Goal: Task Accomplishment & Management: Complete application form

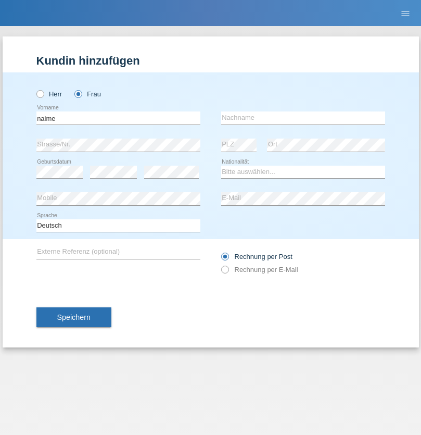
type input "naime"
click at [303, 118] on input "text" at bounding box center [303, 117] width 164 height 13
type input "llugiqi"
select select "CH"
radio input "true"
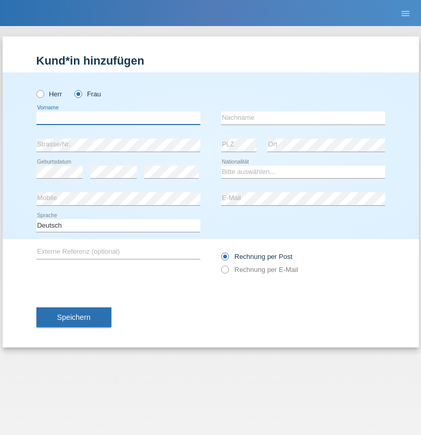
click at [118, 118] on input "text" at bounding box center [118, 117] width 164 height 13
type input "[PERSON_NAME]"
click at [303, 118] on input "text" at bounding box center [303, 117] width 164 height 13
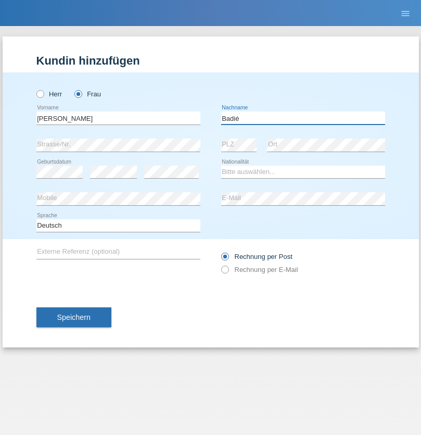
type input "Badié"
select select "CH"
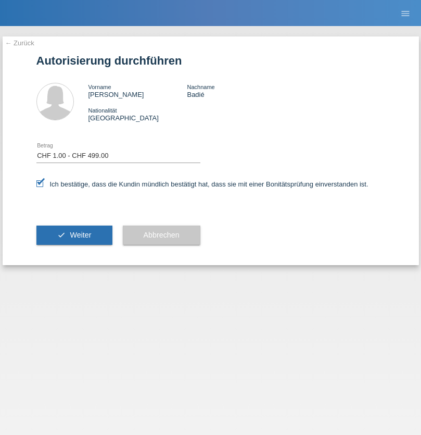
select select "1"
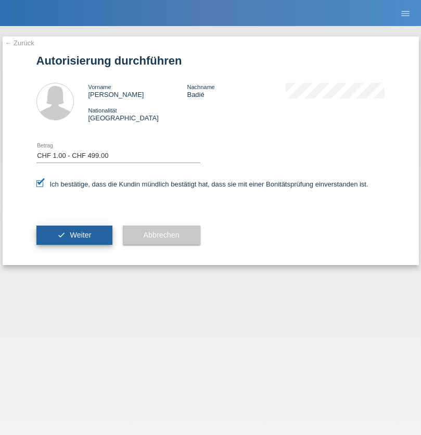
click at [74, 235] on span "Weiter" at bounding box center [80, 235] width 21 height 8
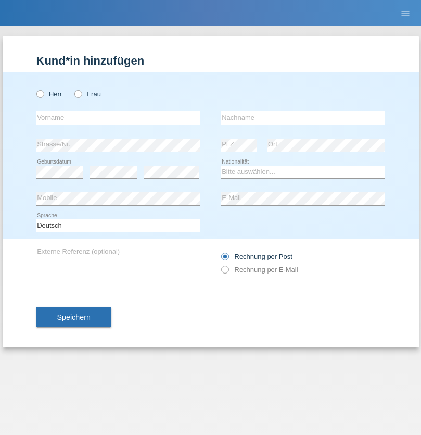
radio input "true"
click at [118, 118] on input "text" at bounding box center [118, 117] width 164 height 13
type input "Ronny"
click at [303, 118] on input "text" at bounding box center [303, 117] width 164 height 13
type input "Hilti"
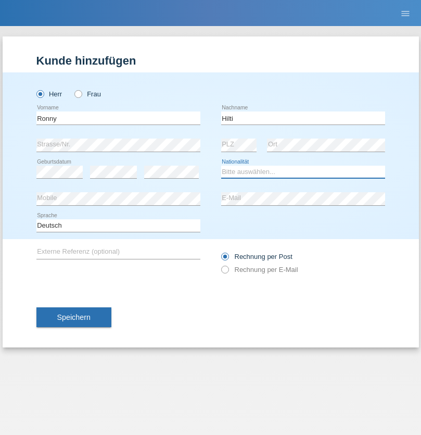
select select "DE"
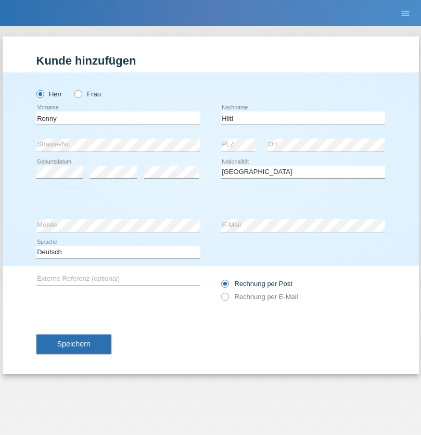
select select "C"
select select "28"
select select "11"
select select "1990"
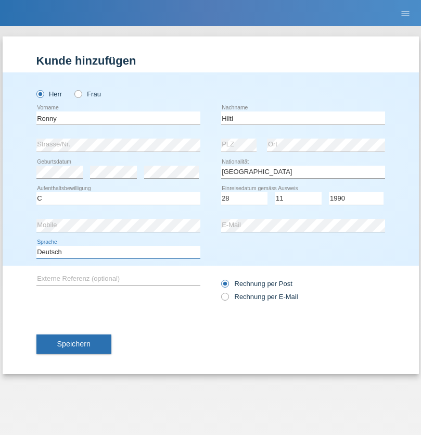
select select "en"
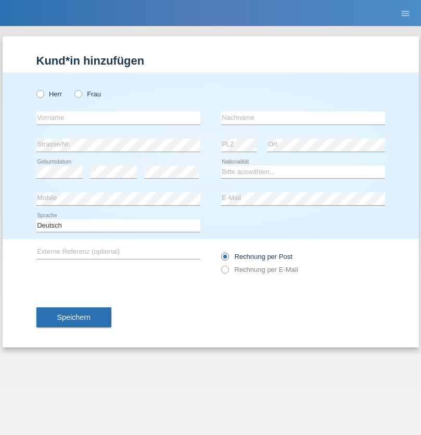
radio input "true"
click at [118, 118] on input "text" at bounding box center [118, 117] width 164 height 13
type input "Medina"
click at [303, 118] on input "text" at bounding box center [303, 117] width 164 height 13
type input "Kurtisi"
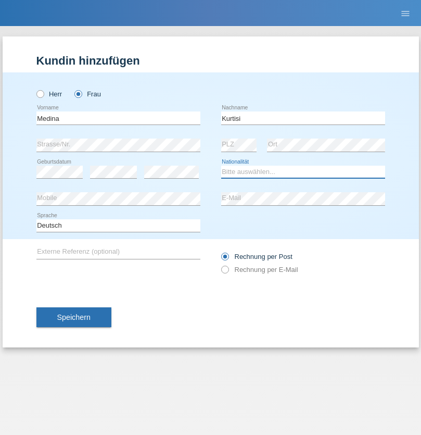
select select "RS"
select select "C"
select select "13"
select select "07"
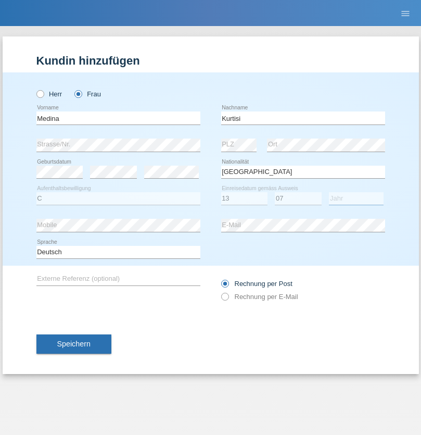
select select "2007"
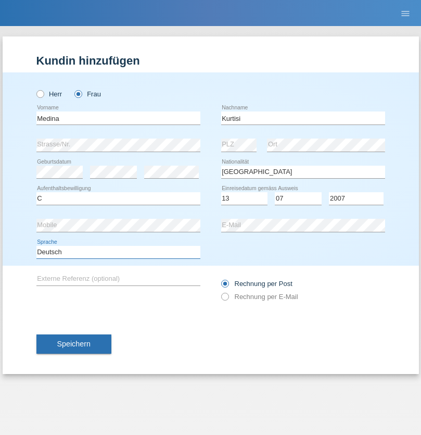
select select "en"
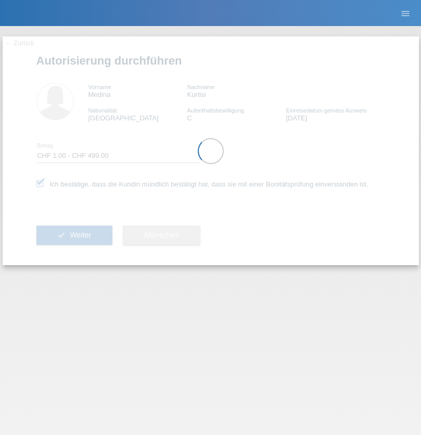
select select "1"
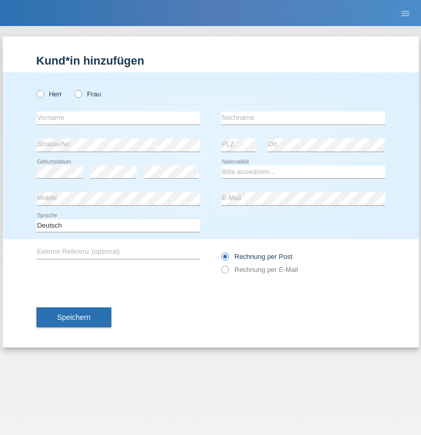
radio input "true"
click at [118, 118] on input "text" at bounding box center [118, 117] width 164 height 13
type input "Shanas"
click at [303, 118] on input "text" at bounding box center [303, 117] width 164 height 13
type input "Baranati"
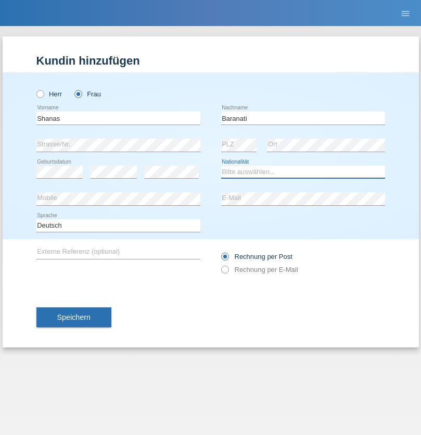
select select "CH"
radio input "true"
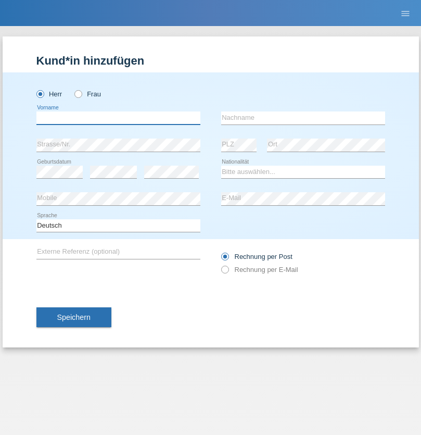
click at [118, 118] on input "text" at bounding box center [118, 117] width 164 height 13
type input "Khoshnaw"
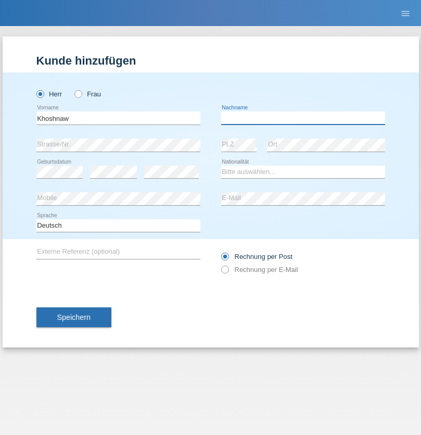
click at [303, 118] on input "text" at bounding box center [303, 117] width 164 height 13
type input "Abdulqadir"
select select "IR"
select select "C"
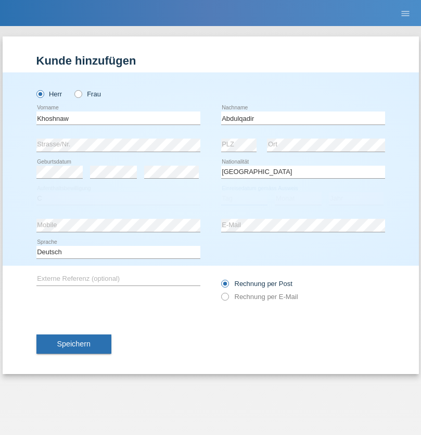
select select "03"
select select "09"
select select "2015"
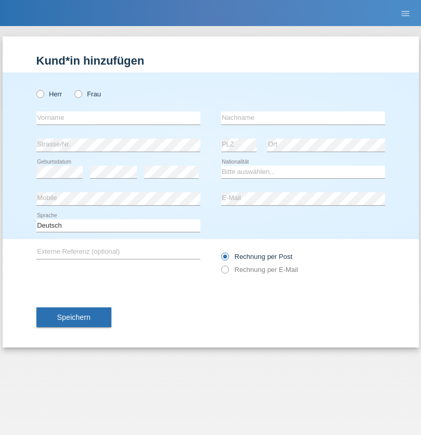
radio input "true"
click at [118, 118] on input "text" at bounding box center [118, 117] width 164 height 13
type input "Mustafa"
click at [303, 118] on input "text" at bounding box center [303, 117] width 164 height 13
type input "Sokol"
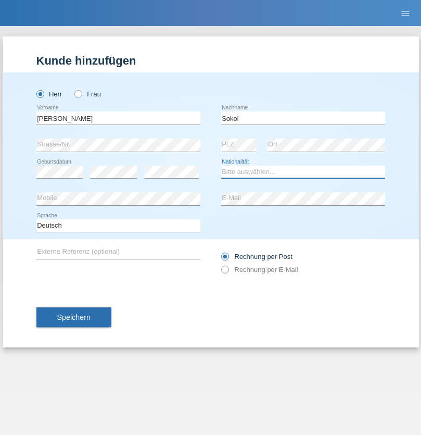
select select "XK"
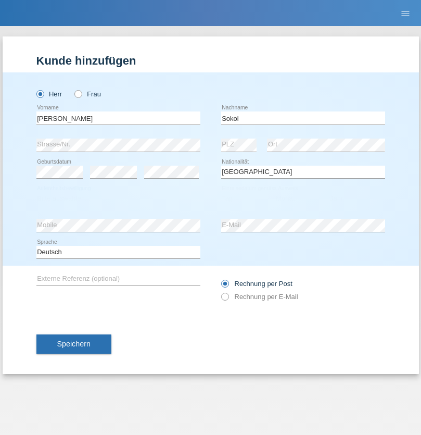
select select "C"
select select "02"
select select "08"
select select "1988"
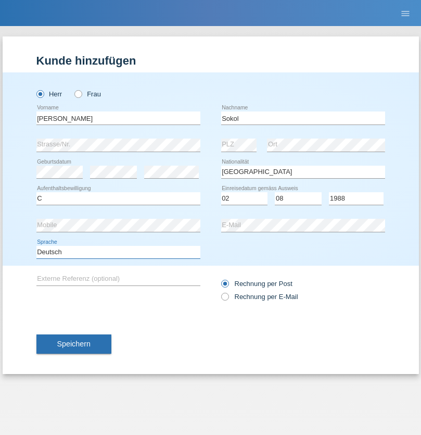
select select "en"
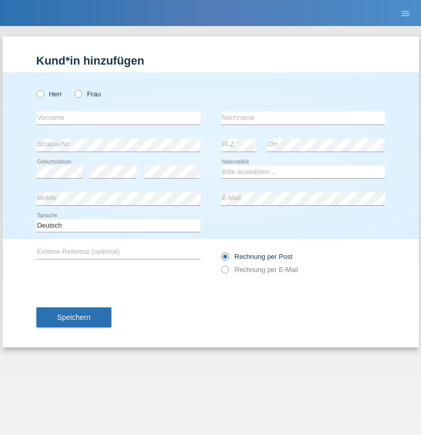
radio input "true"
click at [118, 118] on input "text" at bounding box center [118, 117] width 164 height 13
type input "Mustafa"
click at [303, 118] on input "text" at bounding box center [303, 117] width 164 height 13
type input "Sokol"
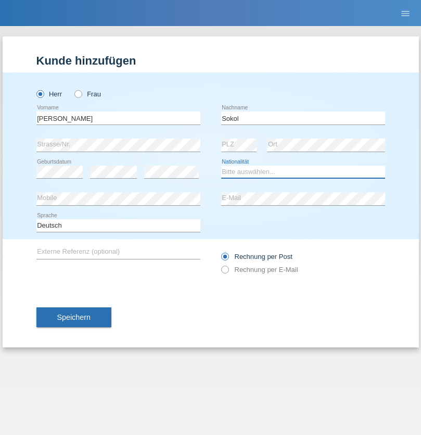
select select "XK"
select select "C"
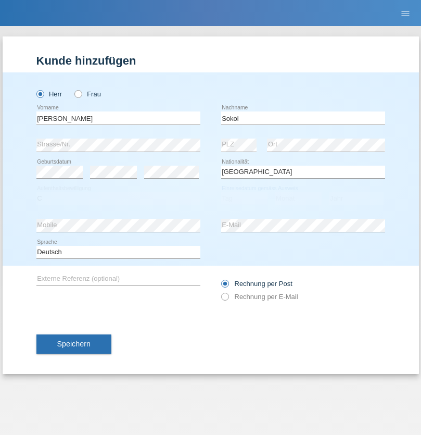
select select "02"
select select "08"
select select "1988"
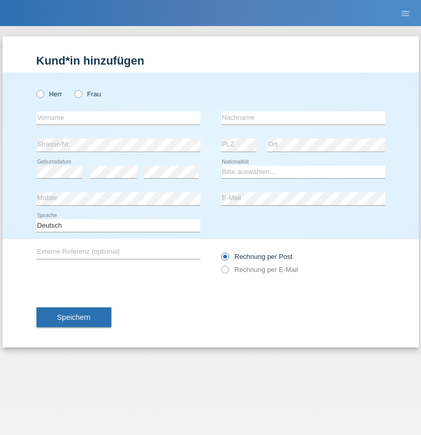
radio input "true"
click at [118, 118] on input "text" at bounding box center [118, 117] width 164 height 13
type input "[PERSON_NAME]"
click at [303, 118] on input "text" at bounding box center [303, 117] width 164 height 13
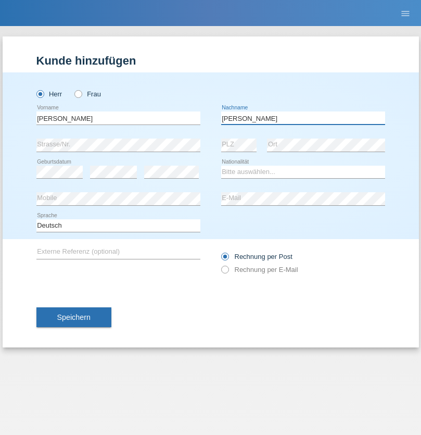
type input "[PERSON_NAME]"
select select "PL"
select select "C"
select select "11"
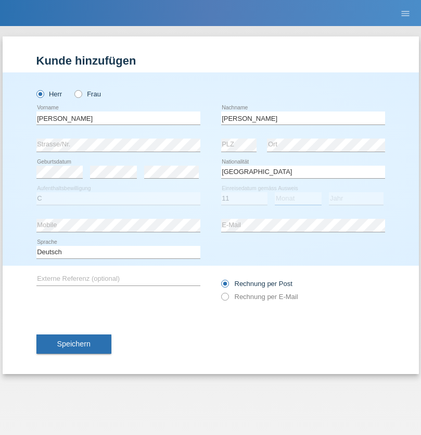
select select "01"
select select "2007"
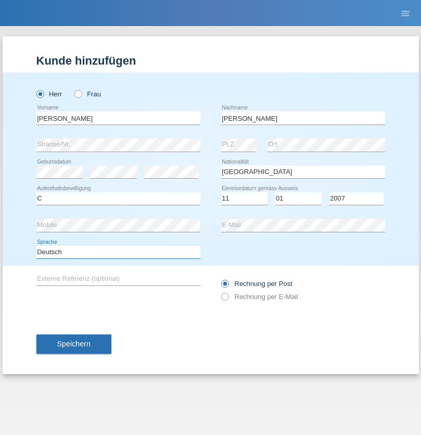
select select "en"
